Goal: Transaction & Acquisition: Purchase product/service

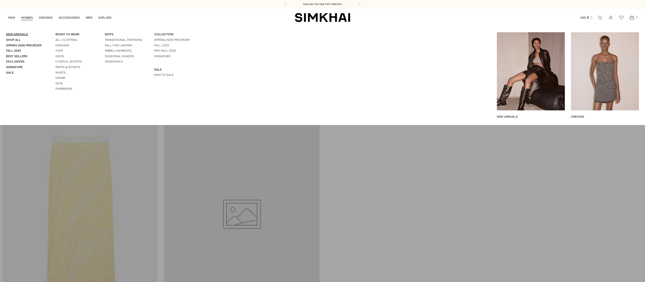
click at [23, 36] on link "New Arrivals" at bounding box center [17, 35] width 22 height 4
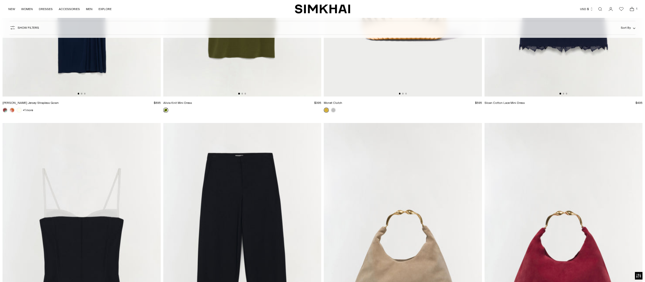
scroll to position [13284, 0]
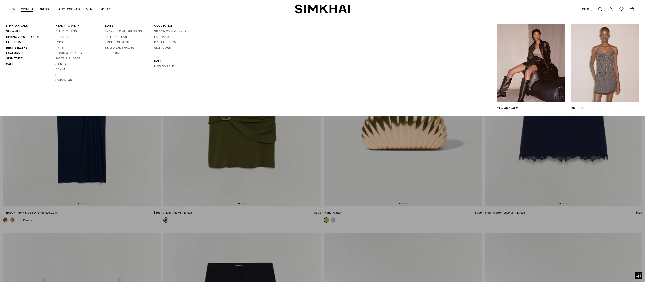
click at [64, 38] on link "Dresses" at bounding box center [62, 37] width 14 height 4
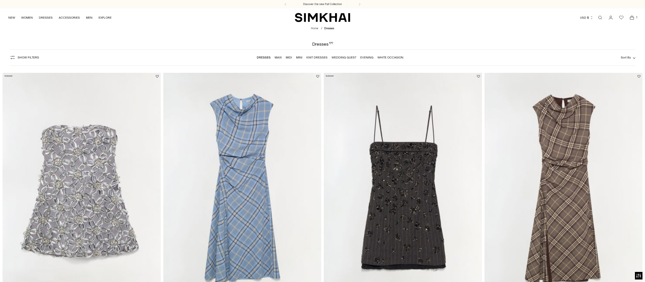
click at [297, 57] on link "Mini" at bounding box center [299, 58] width 6 height 4
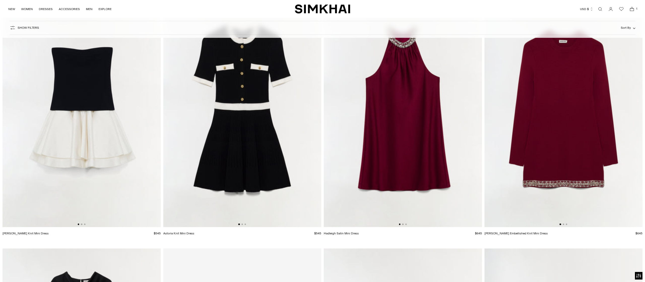
scroll to position [1382, 0]
